Goal: Information Seeking & Learning: Learn about a topic

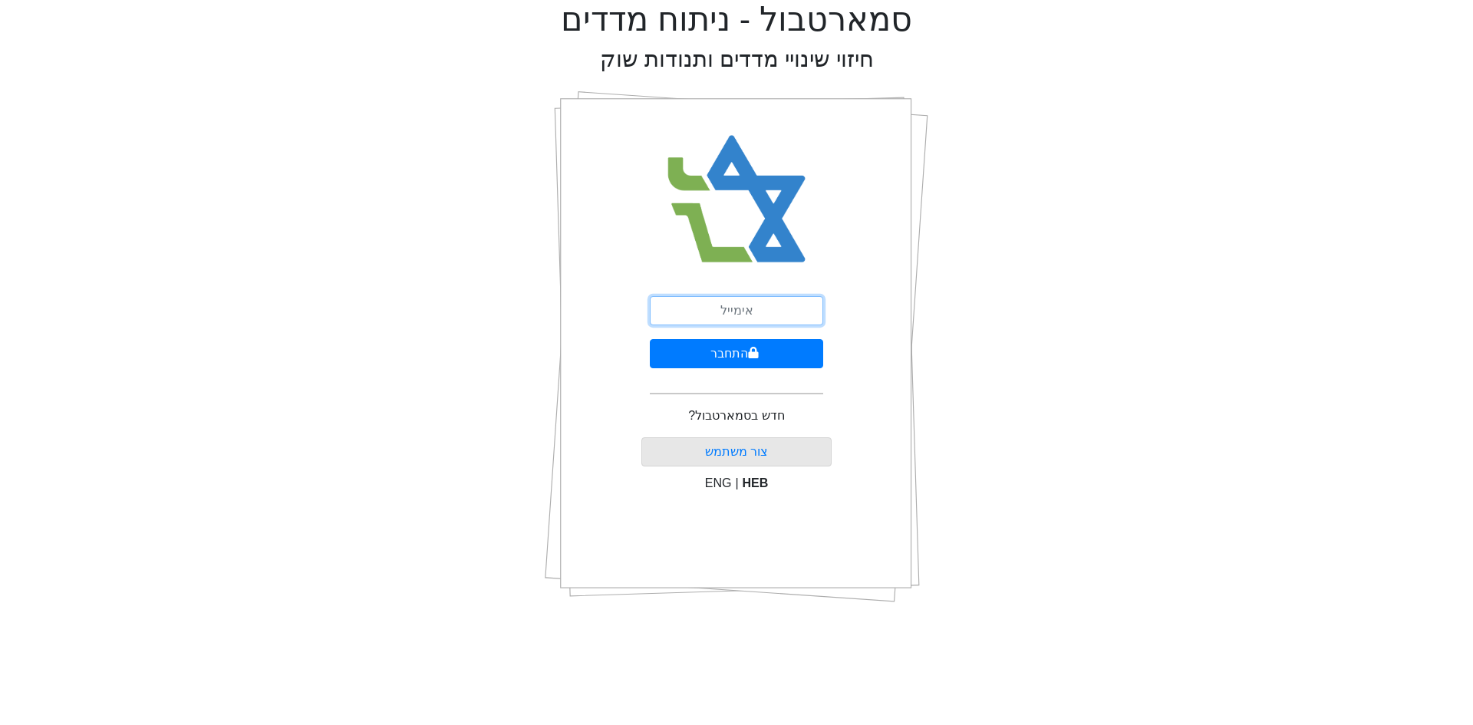
click at [770, 306] on input "email" at bounding box center [736, 310] width 173 height 29
type input "[PERSON_NAME][EMAIL_ADDRESS][DOMAIN_NAME]"
click at [714, 351] on button "התחבר" at bounding box center [736, 353] width 173 height 29
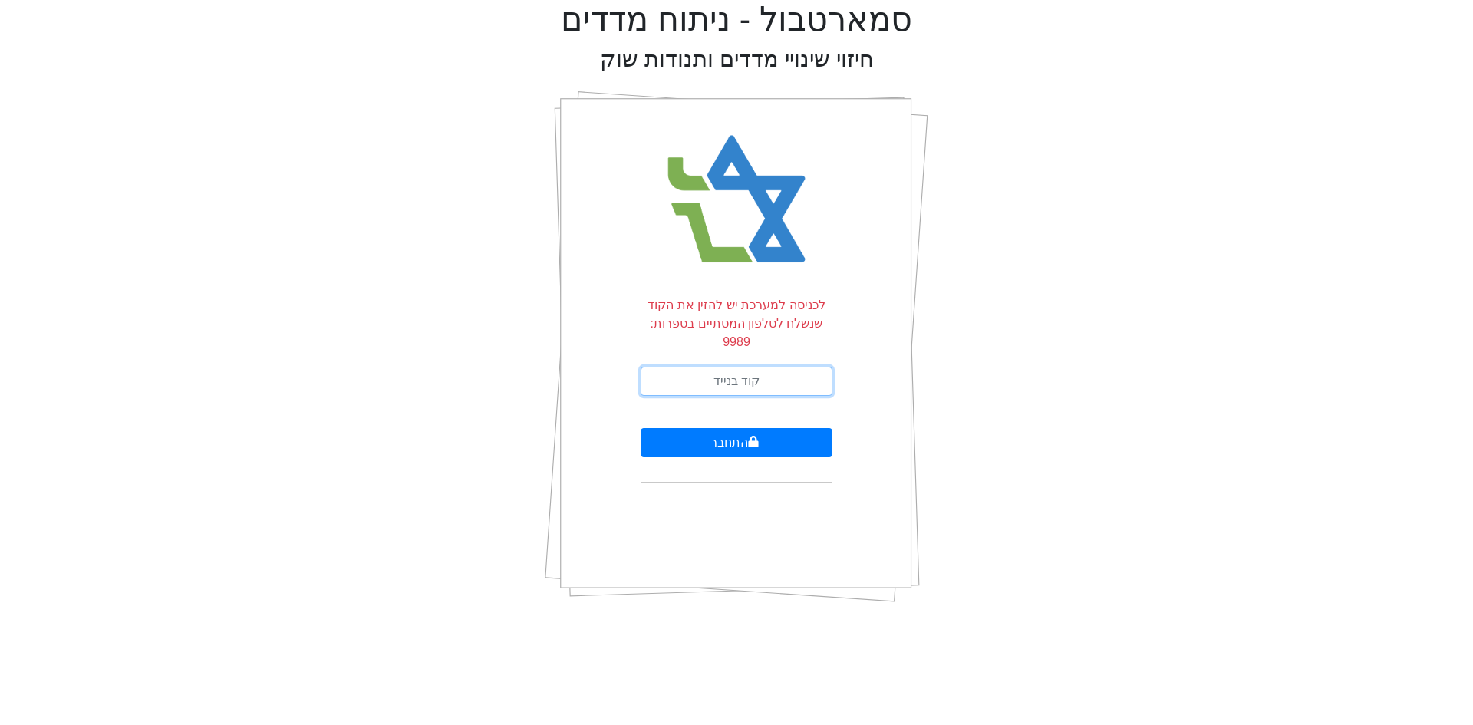
click at [730, 367] on input "text" at bounding box center [737, 381] width 192 height 29
type input "002394"
click at [641, 428] on button "התחבר" at bounding box center [737, 442] width 192 height 29
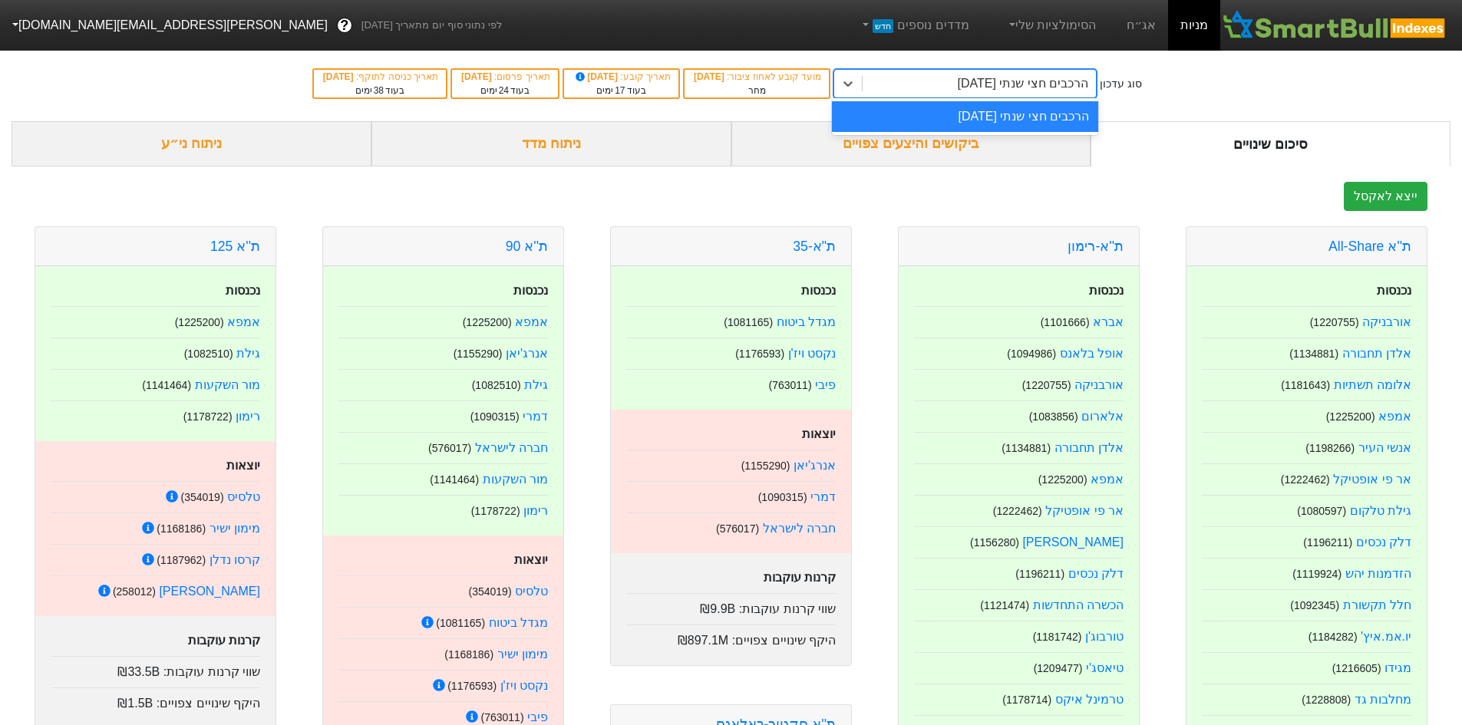
click at [979, 78] on div "הרכבים חצי שנתי [DATE]" at bounding box center [1023, 83] width 131 height 18
click at [1153, 21] on link "אג״ח" at bounding box center [1141, 25] width 54 height 51
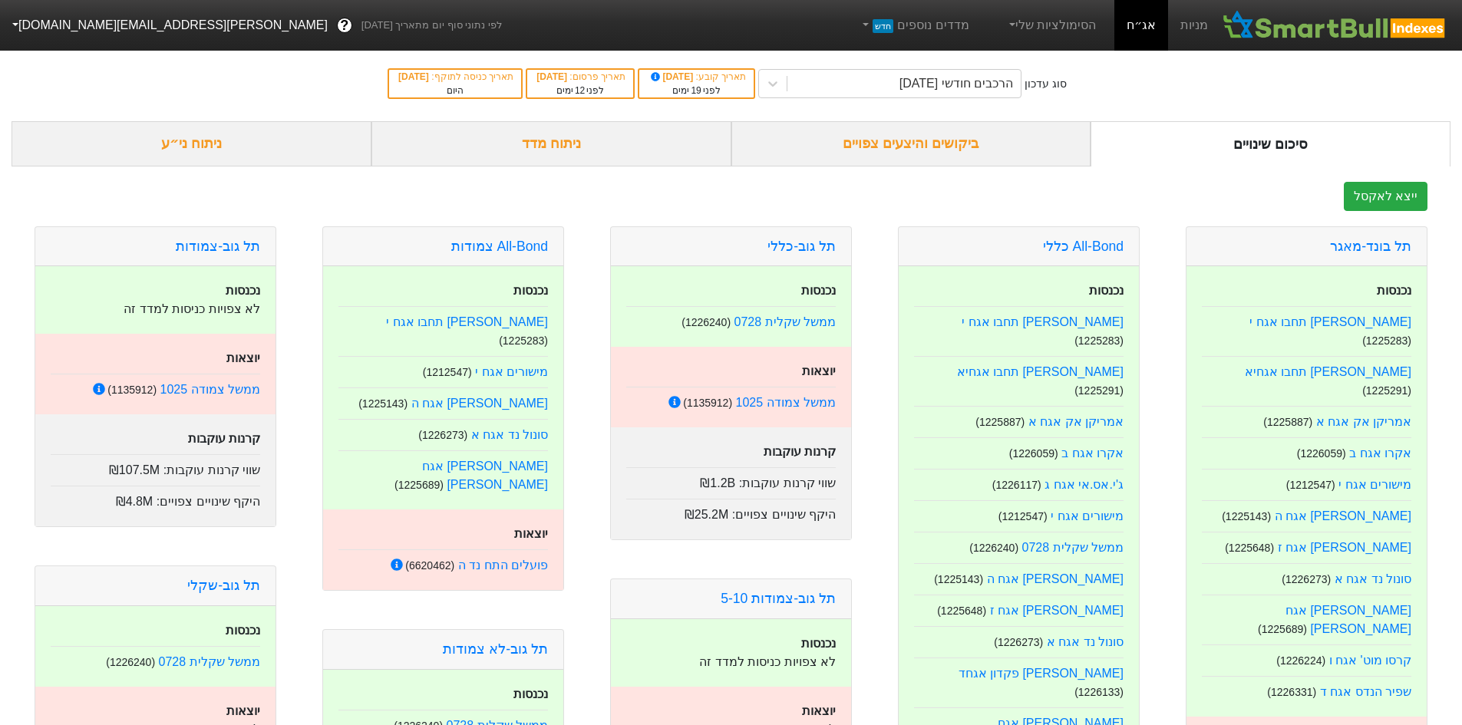
click at [908, 146] on div "ביקושים והיצעים צפויים" at bounding box center [911, 143] width 360 height 45
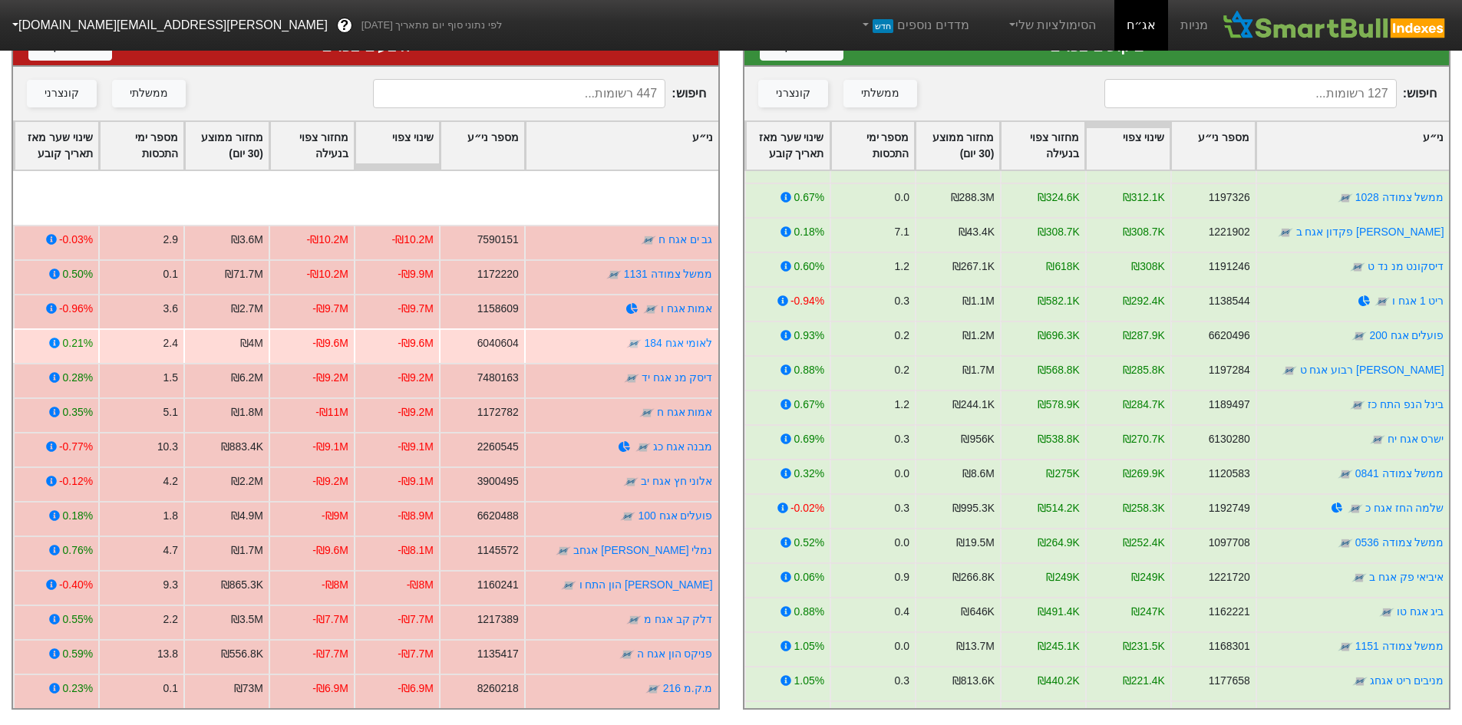
scroll to position [1074, 0]
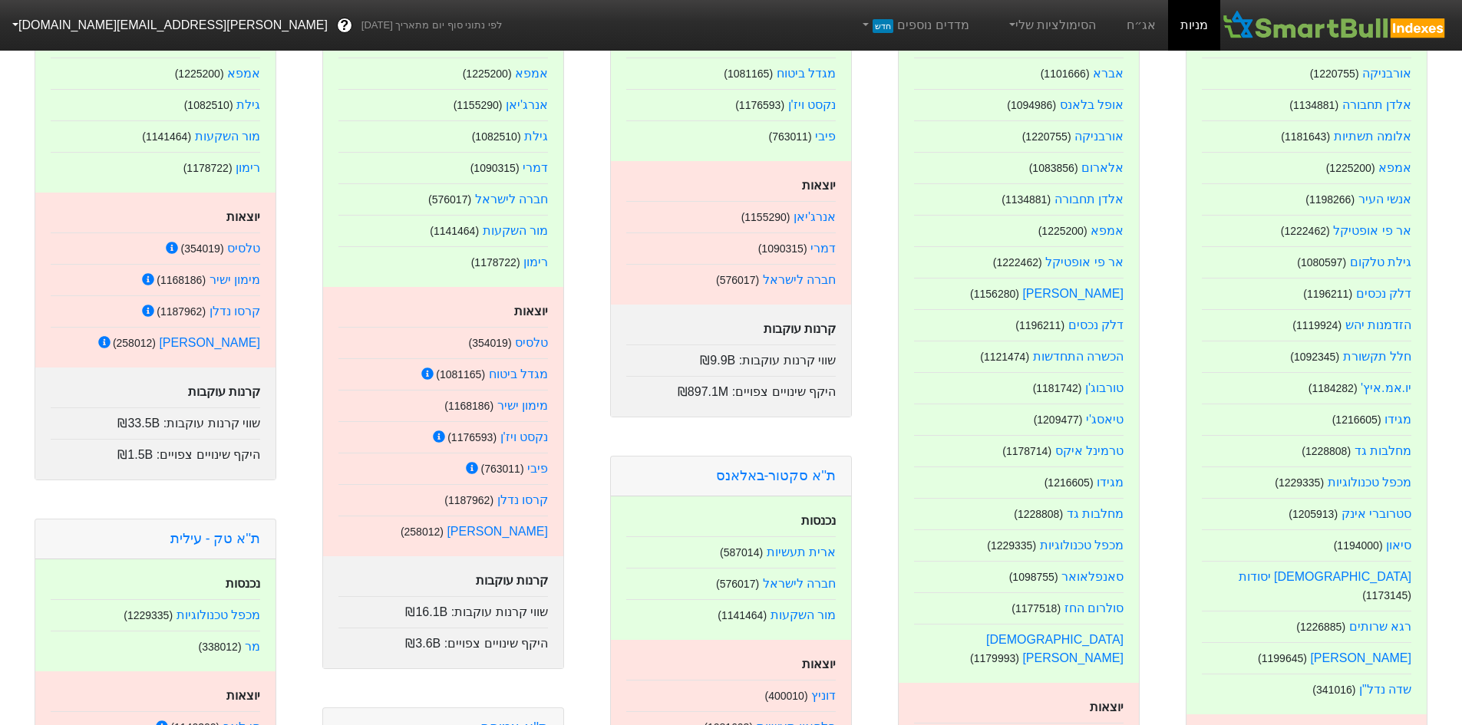
scroll to position [307, 0]
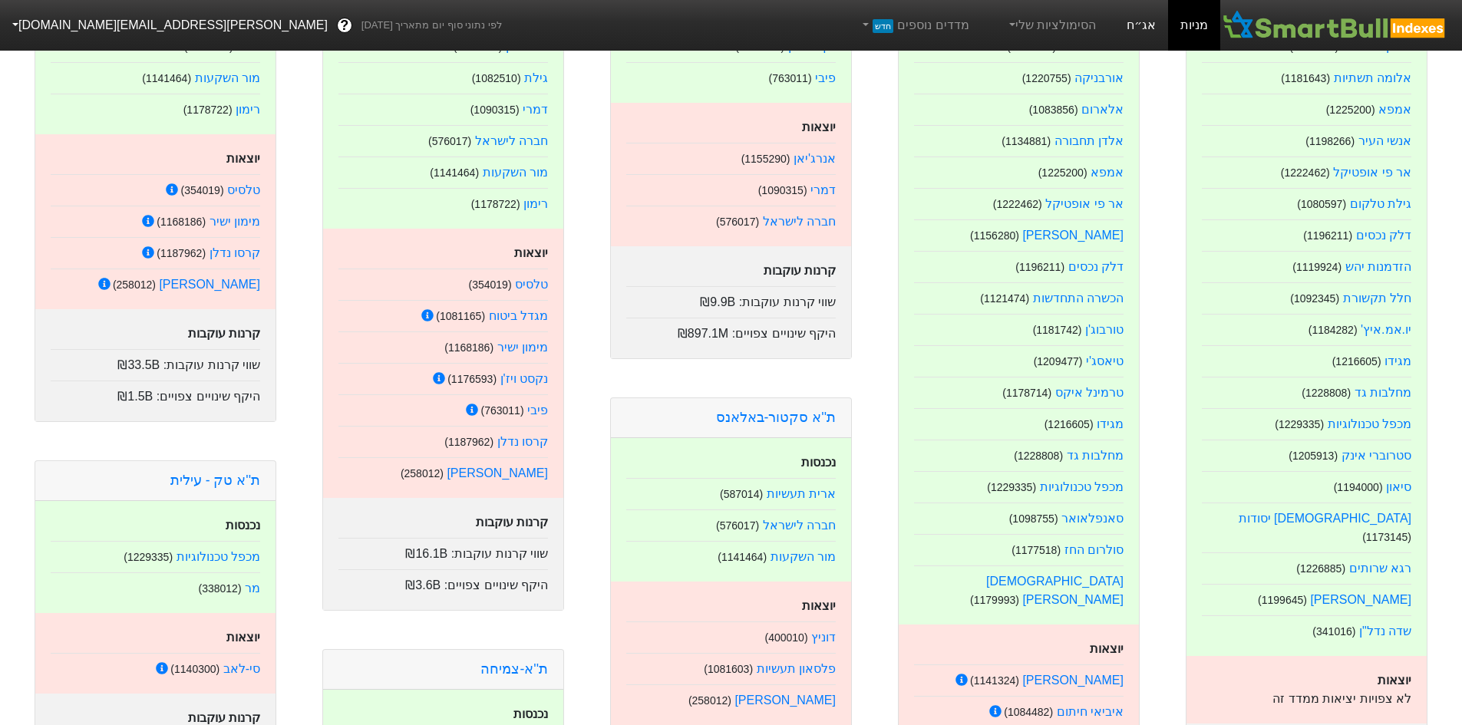
click at [1149, 25] on link "אג״ח" at bounding box center [1141, 25] width 54 height 51
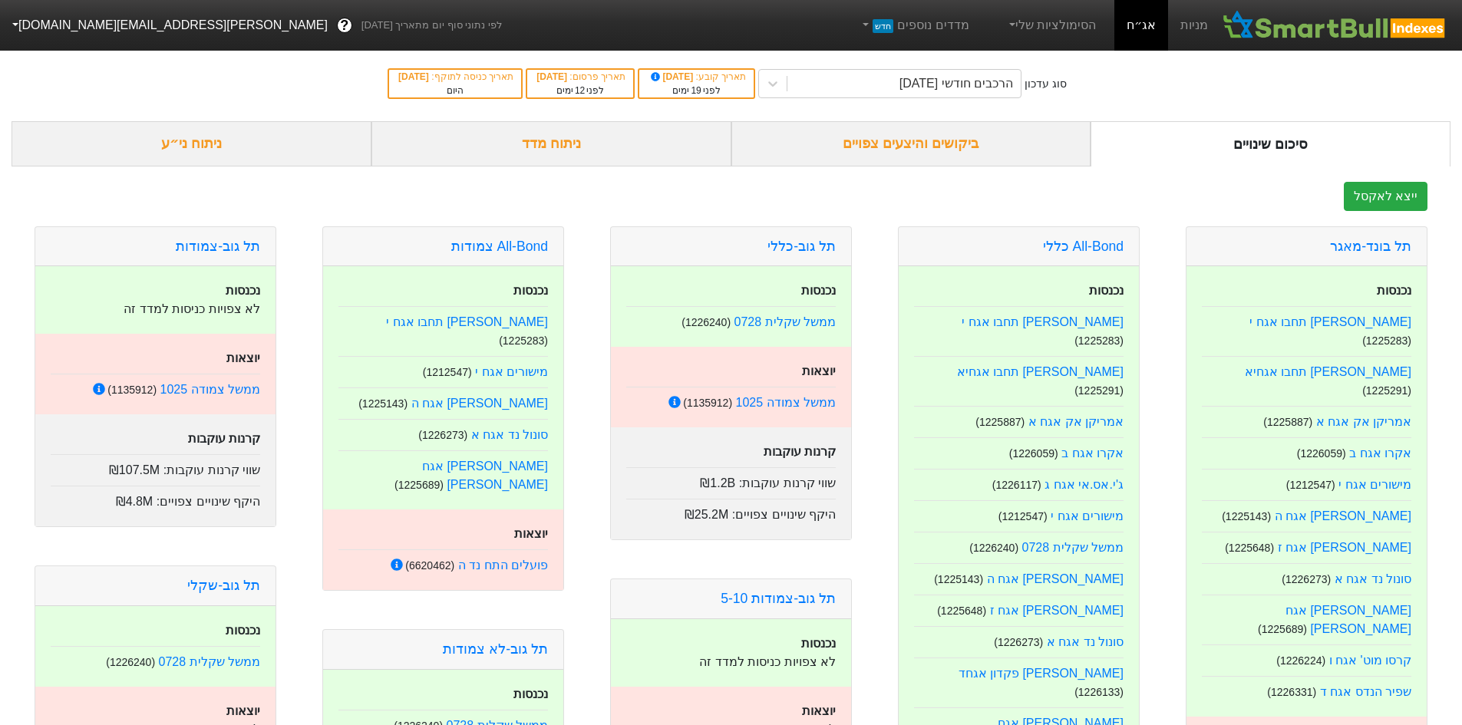
click at [912, 140] on div "ביקושים והיצעים צפויים" at bounding box center [911, 143] width 360 height 45
